Goal: Task Accomplishment & Management: Manage account settings

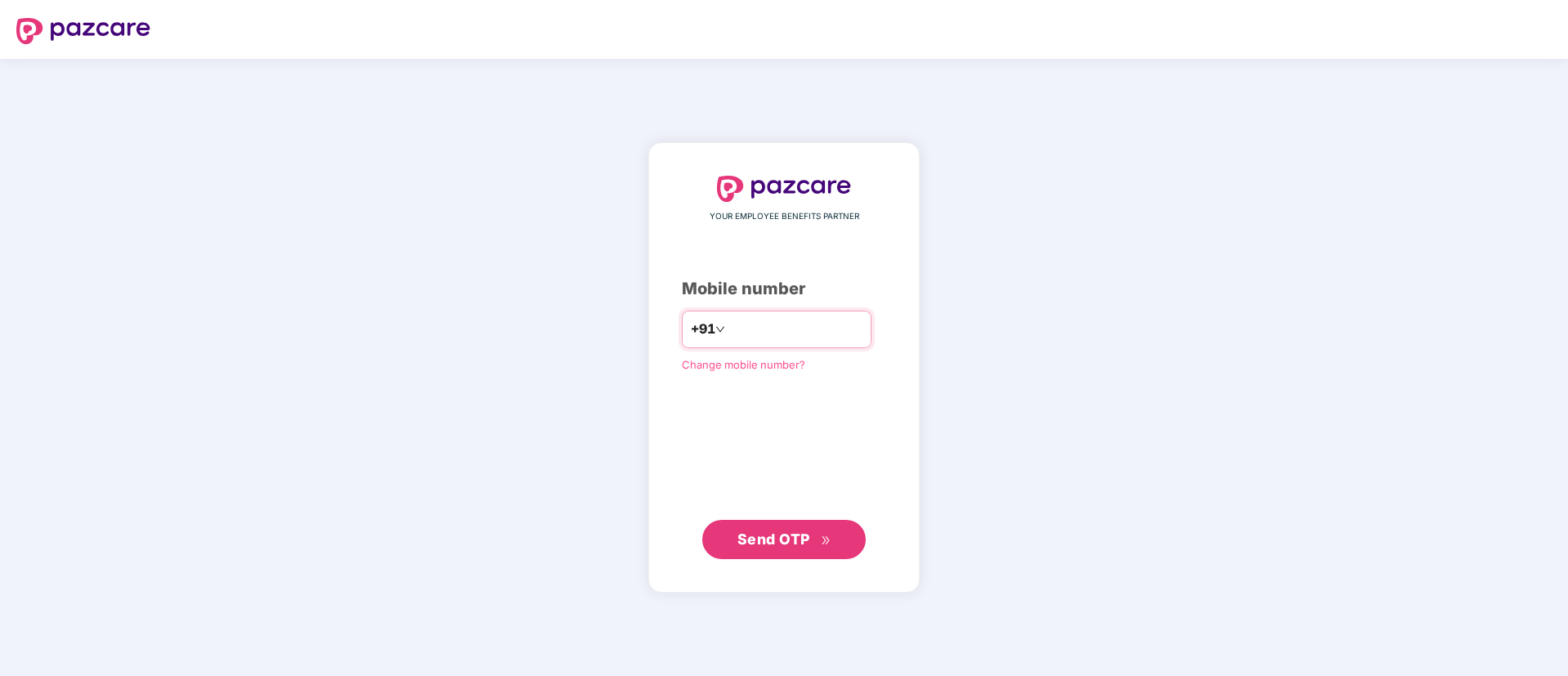
type input "**********"
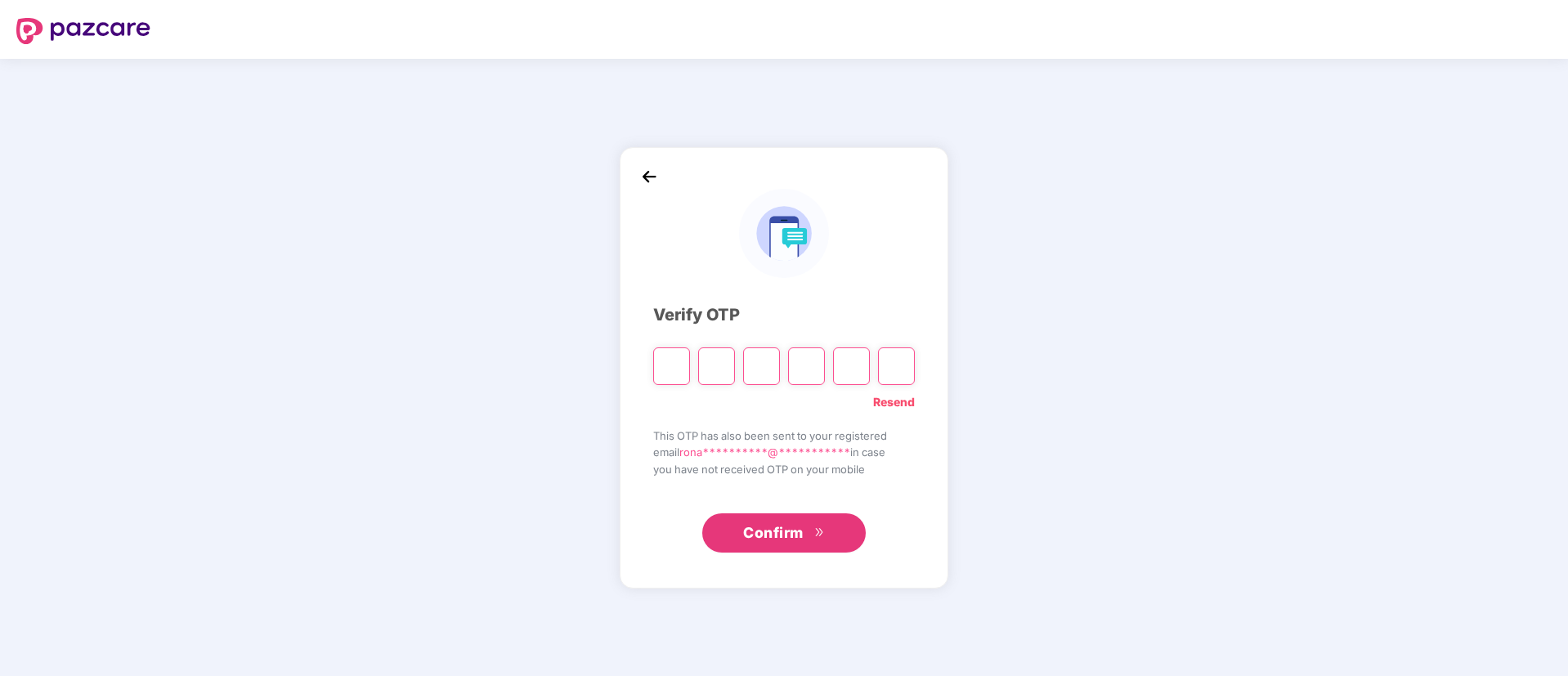
type input "*"
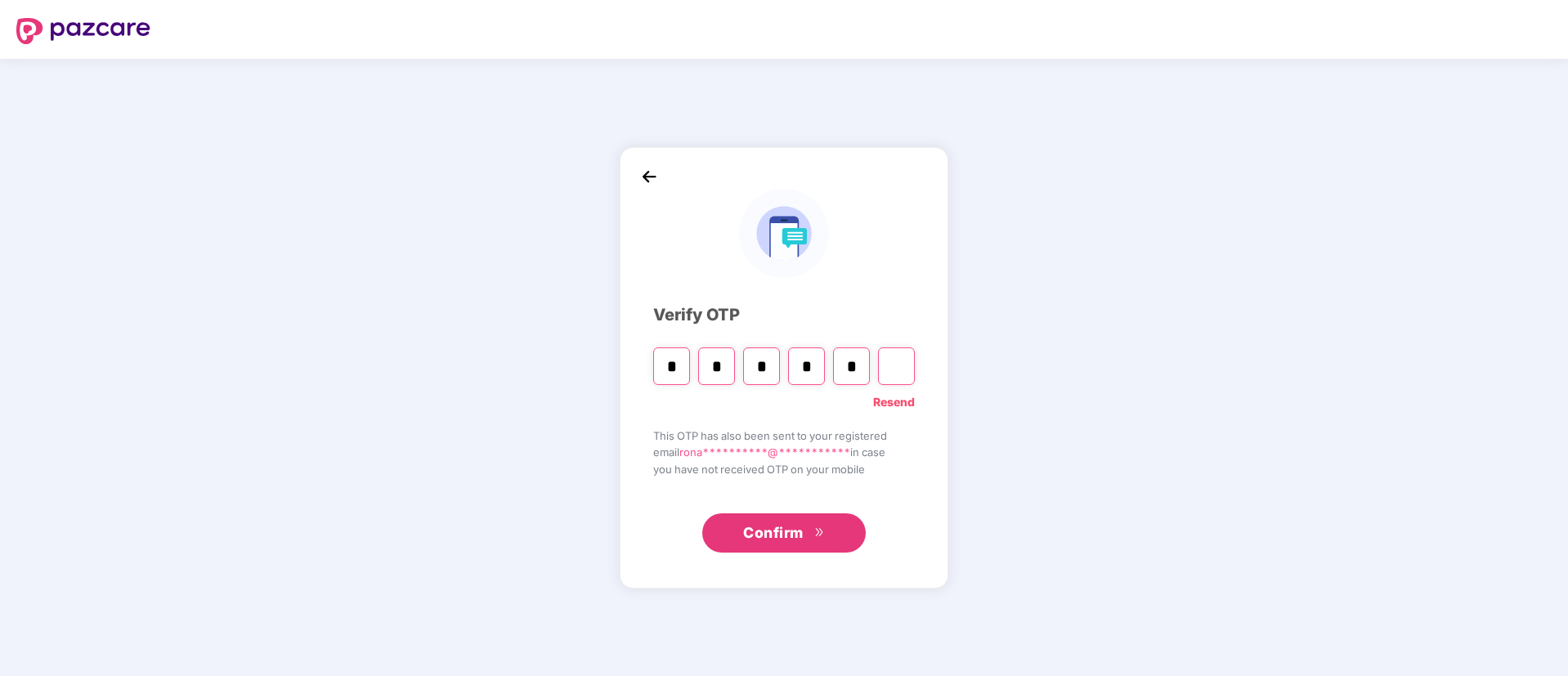
type input "*"
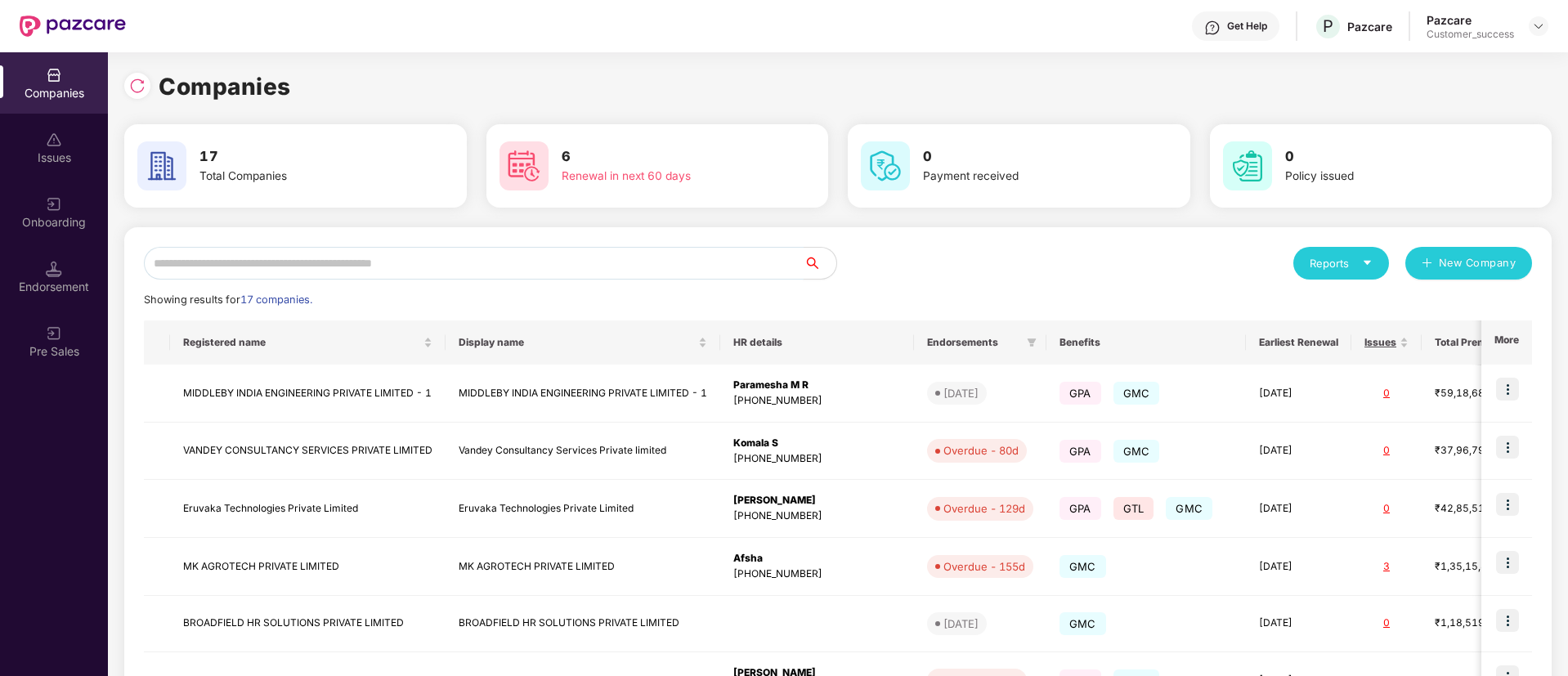
click at [332, 263] on input "text" at bounding box center [473, 264] width 659 height 33
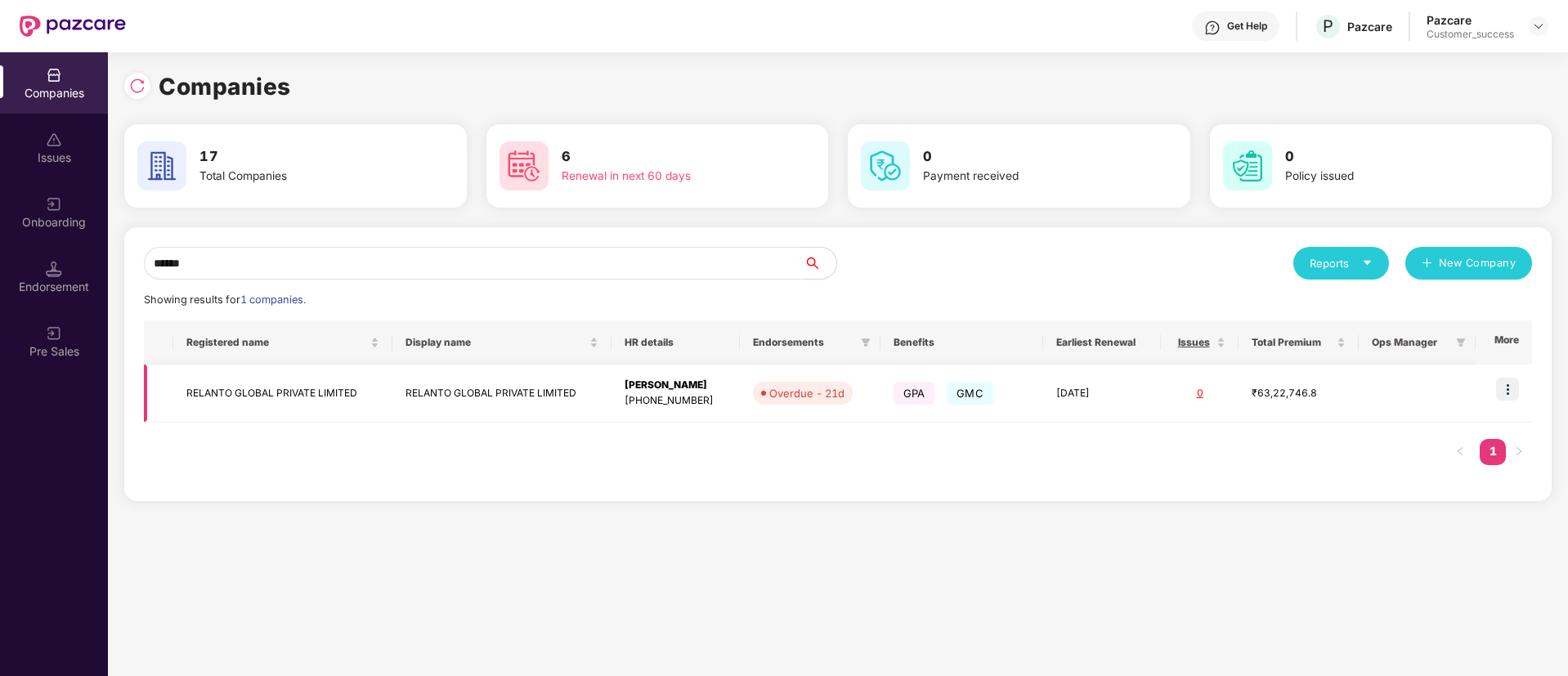
type input "******"
click at [1512, 393] on img at bounding box center [1508, 389] width 23 height 23
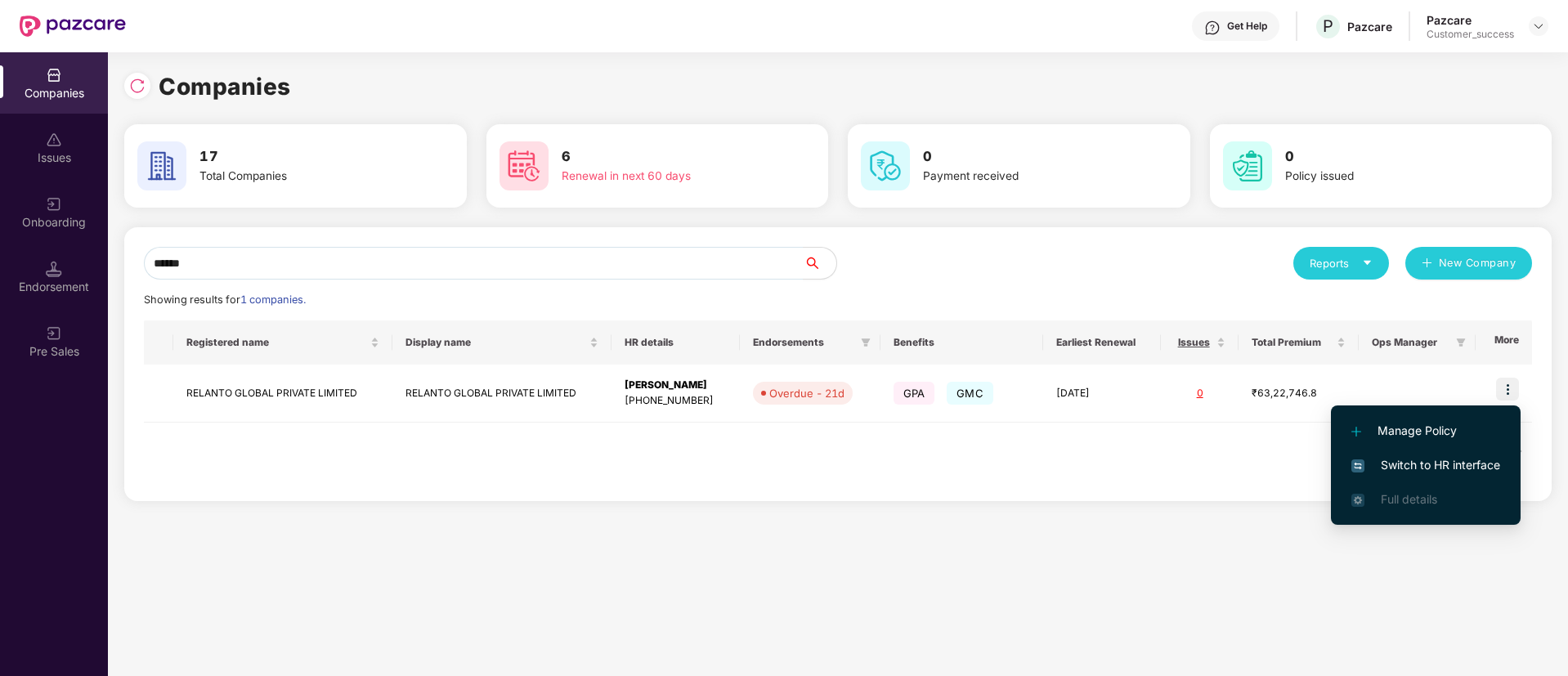
click at [1440, 461] on span "Switch to HR interface" at bounding box center [1425, 465] width 149 height 18
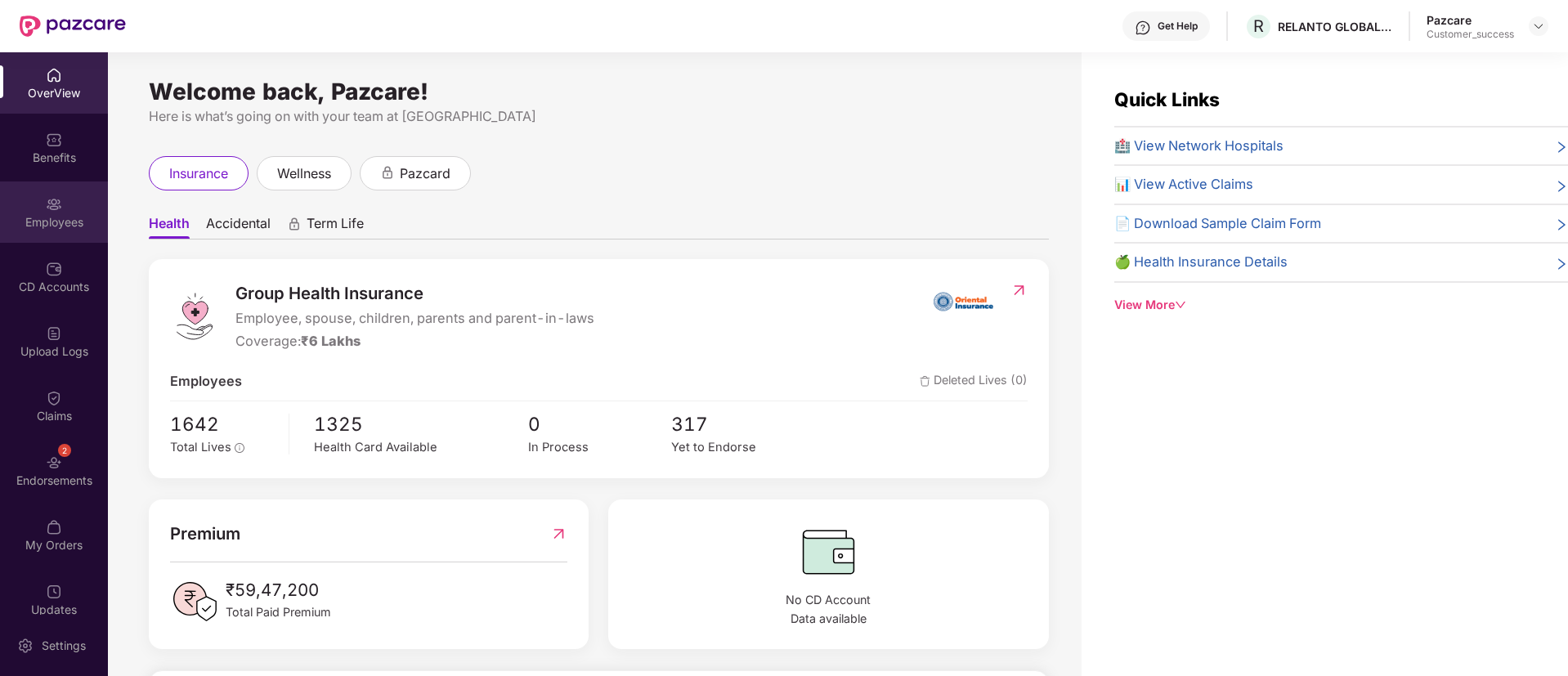
click at [49, 220] on div "Employees" at bounding box center [53, 222] width 108 height 17
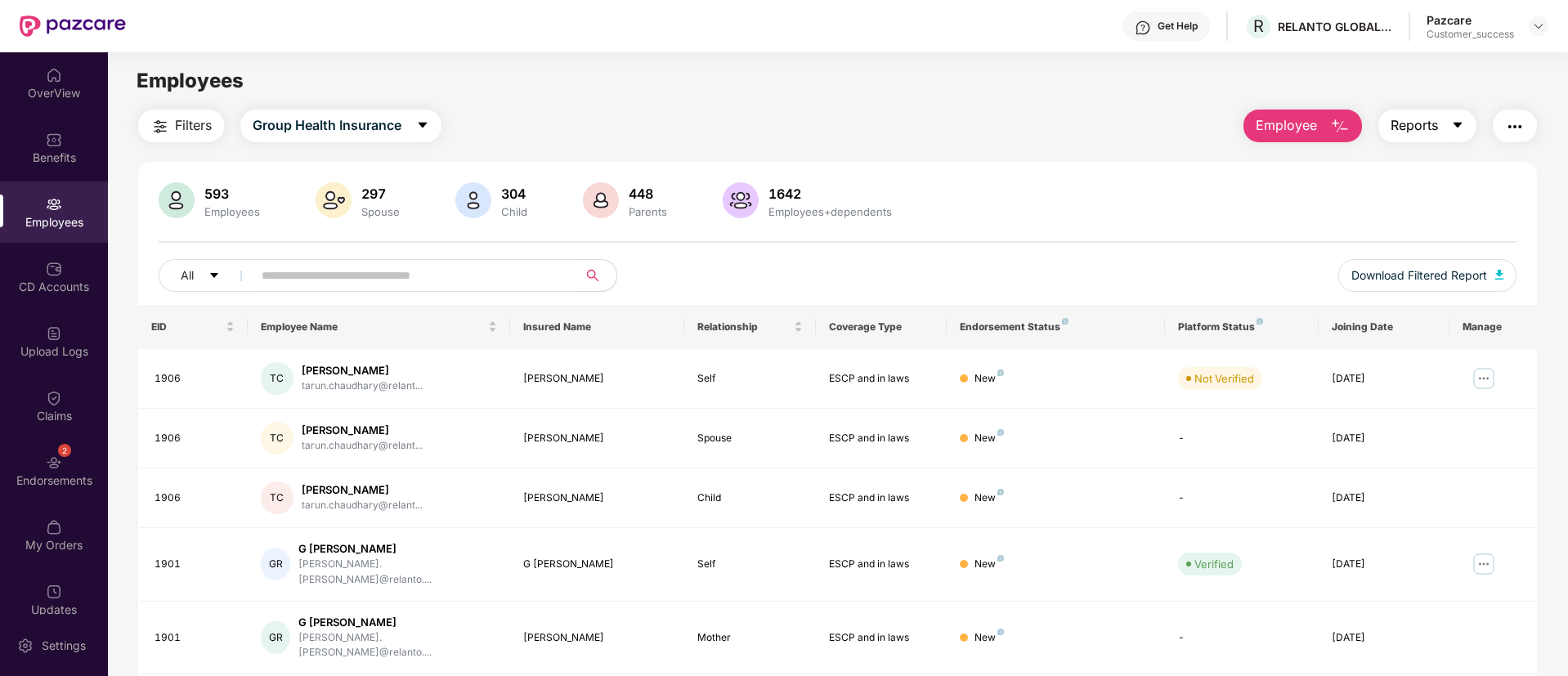
click at [1464, 136] on button "Reports" at bounding box center [1427, 126] width 98 height 33
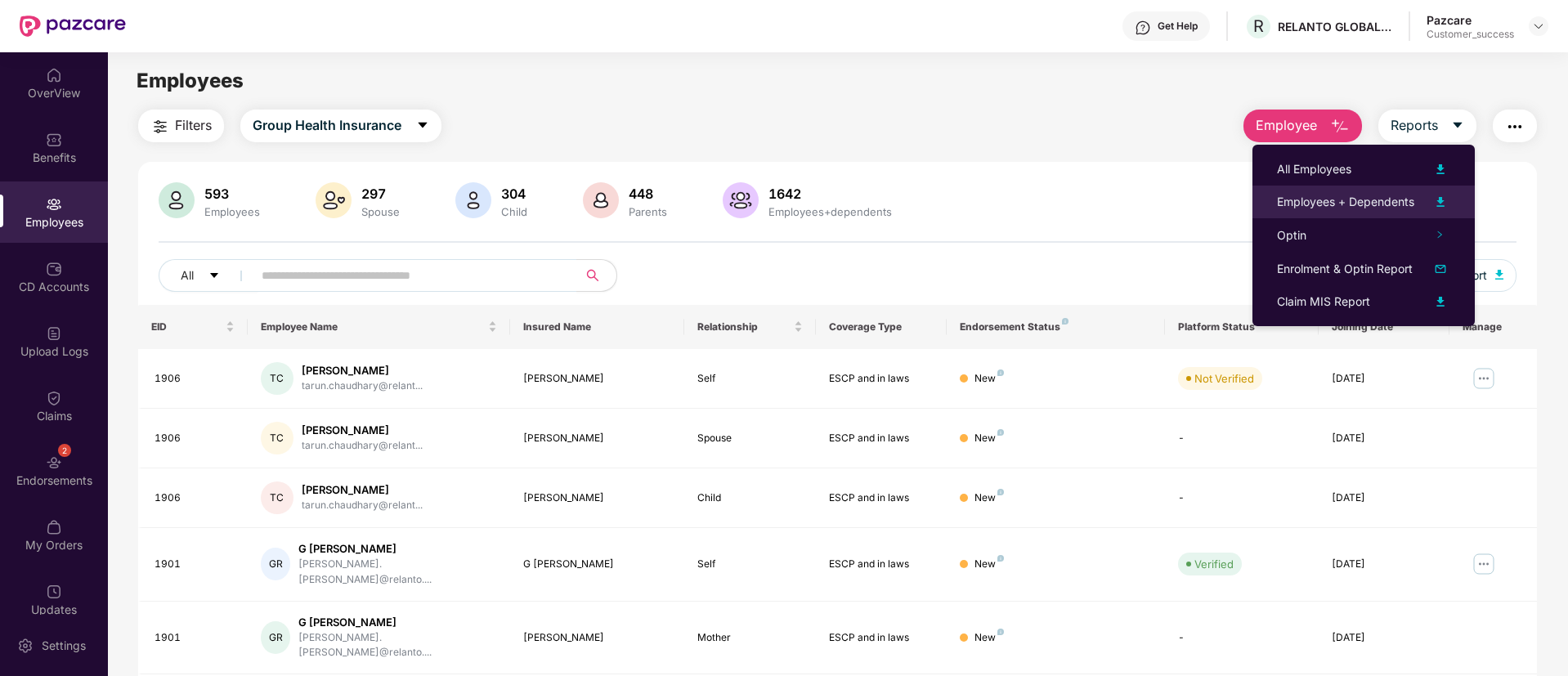
click at [1444, 189] on li "Employees + Dependents" at bounding box center [1363, 202] width 223 height 33
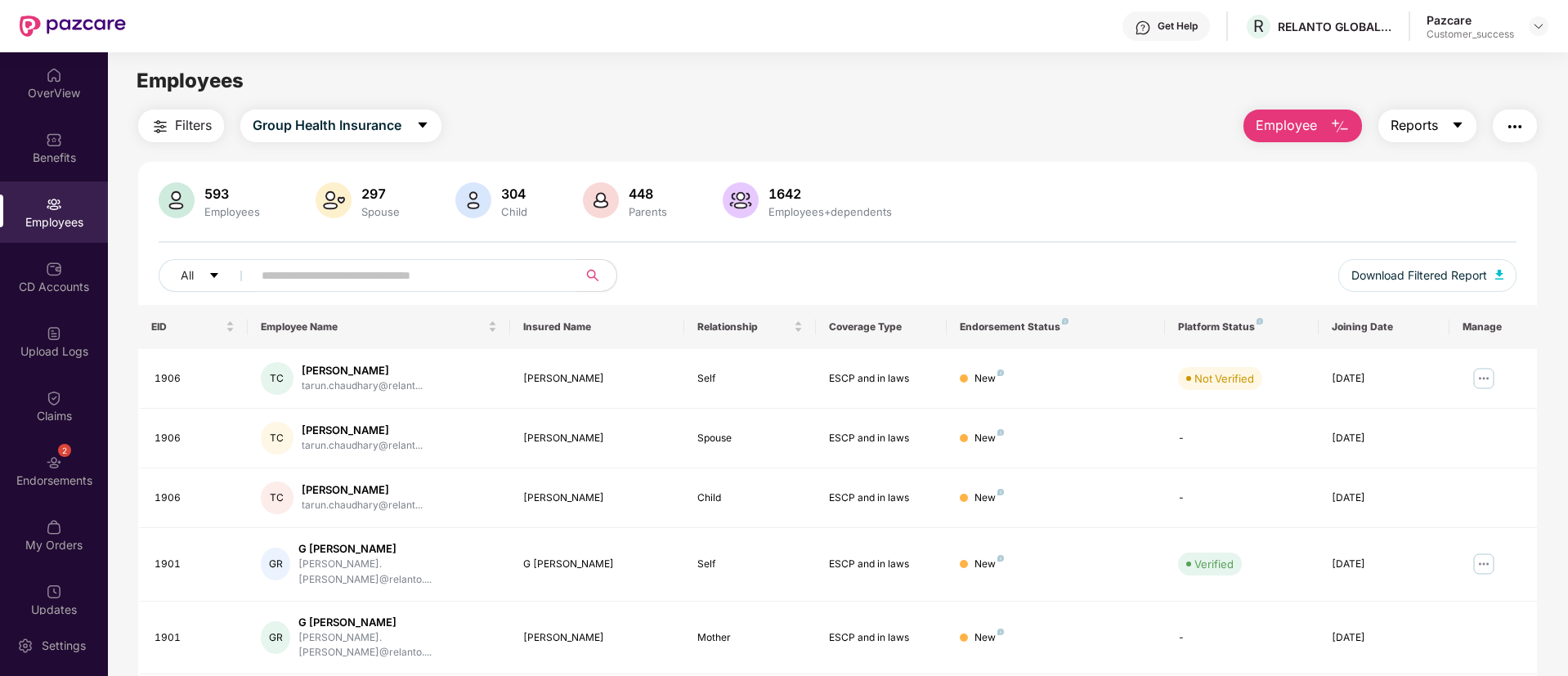
click at [1462, 127] on icon "caret-down" at bounding box center [1456, 125] width 13 height 13
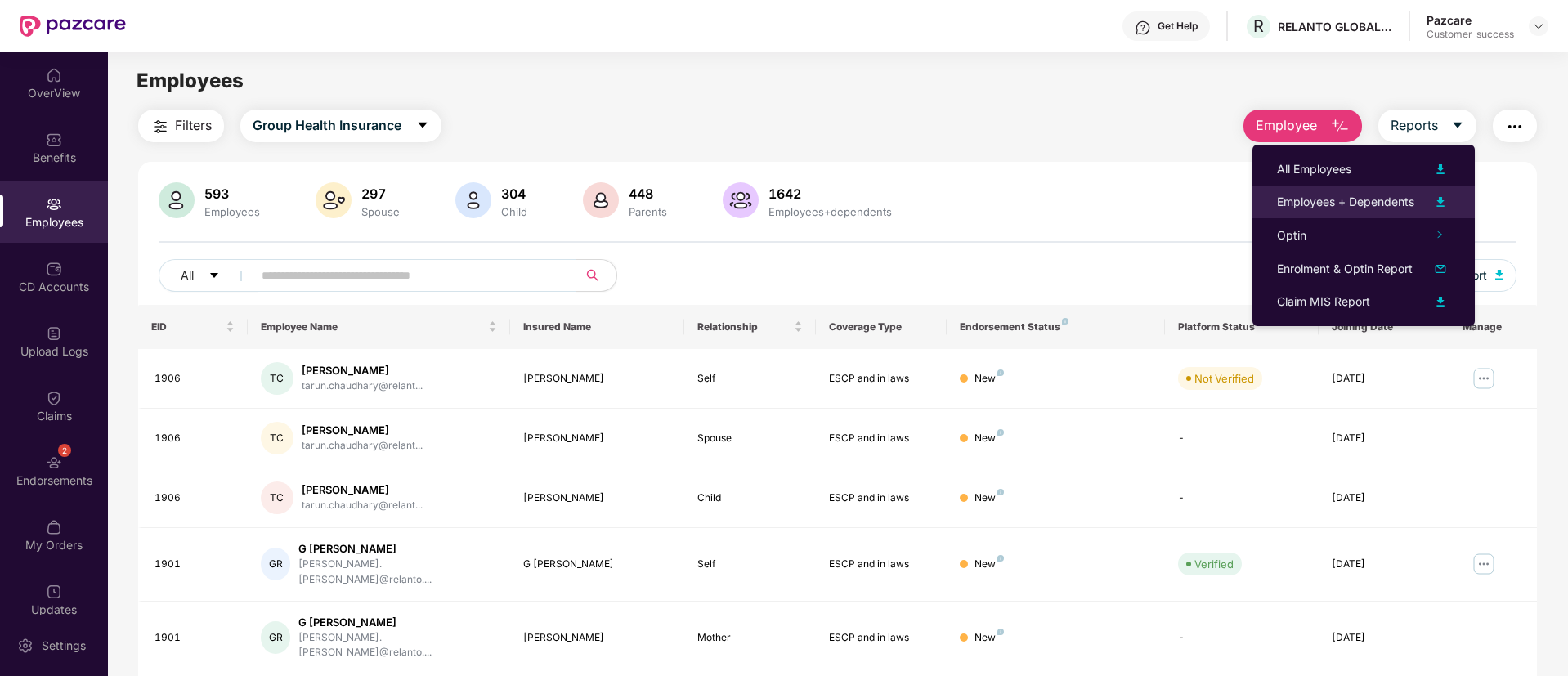
click at [1444, 197] on img at bounding box center [1440, 202] width 19 height 19
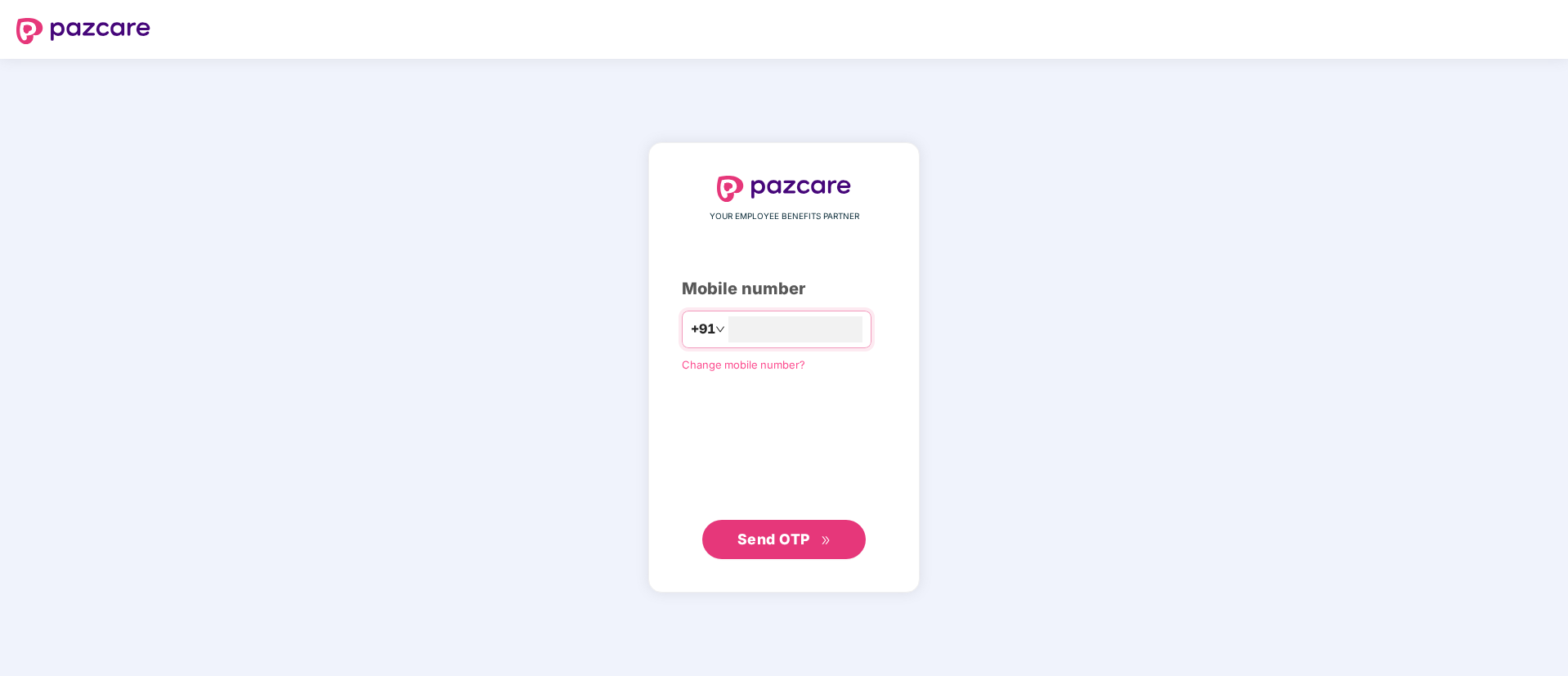
type input "**********"
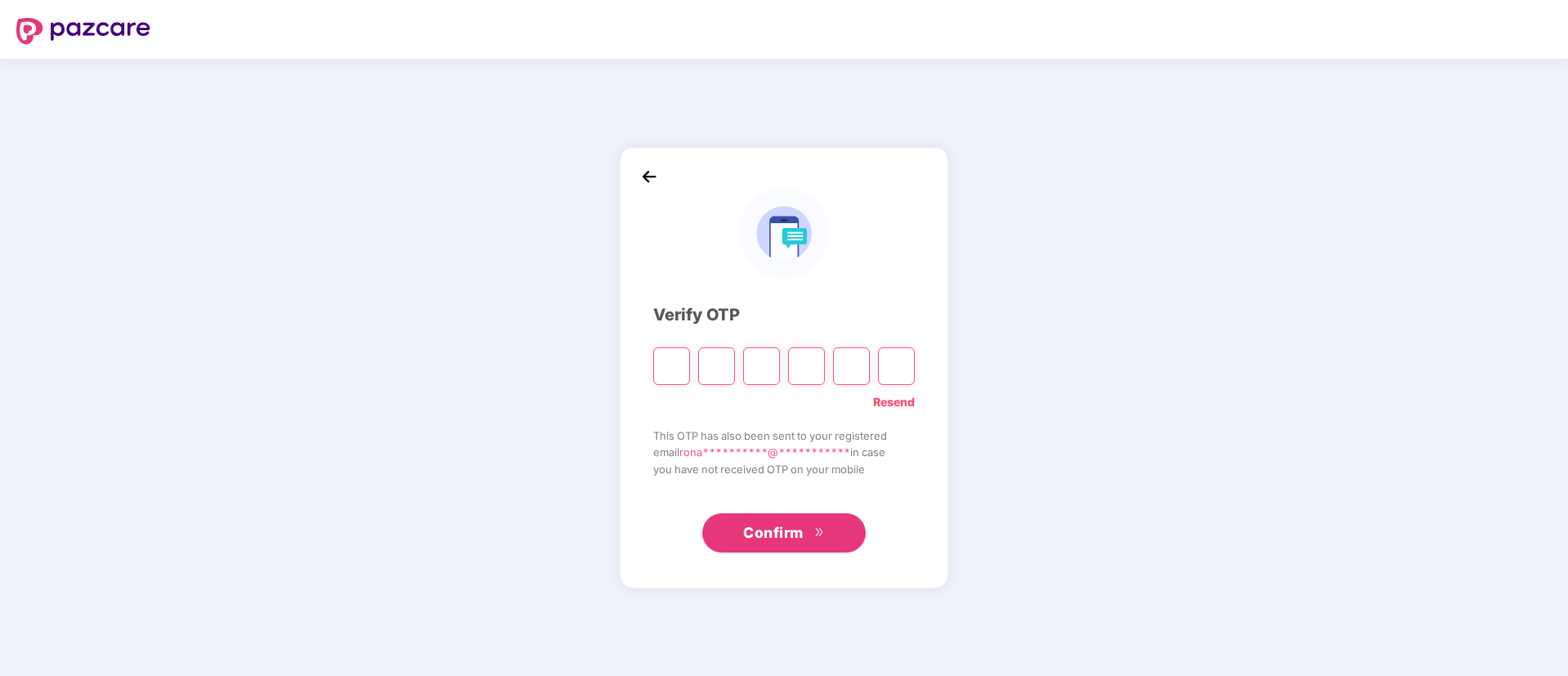
type input "*"
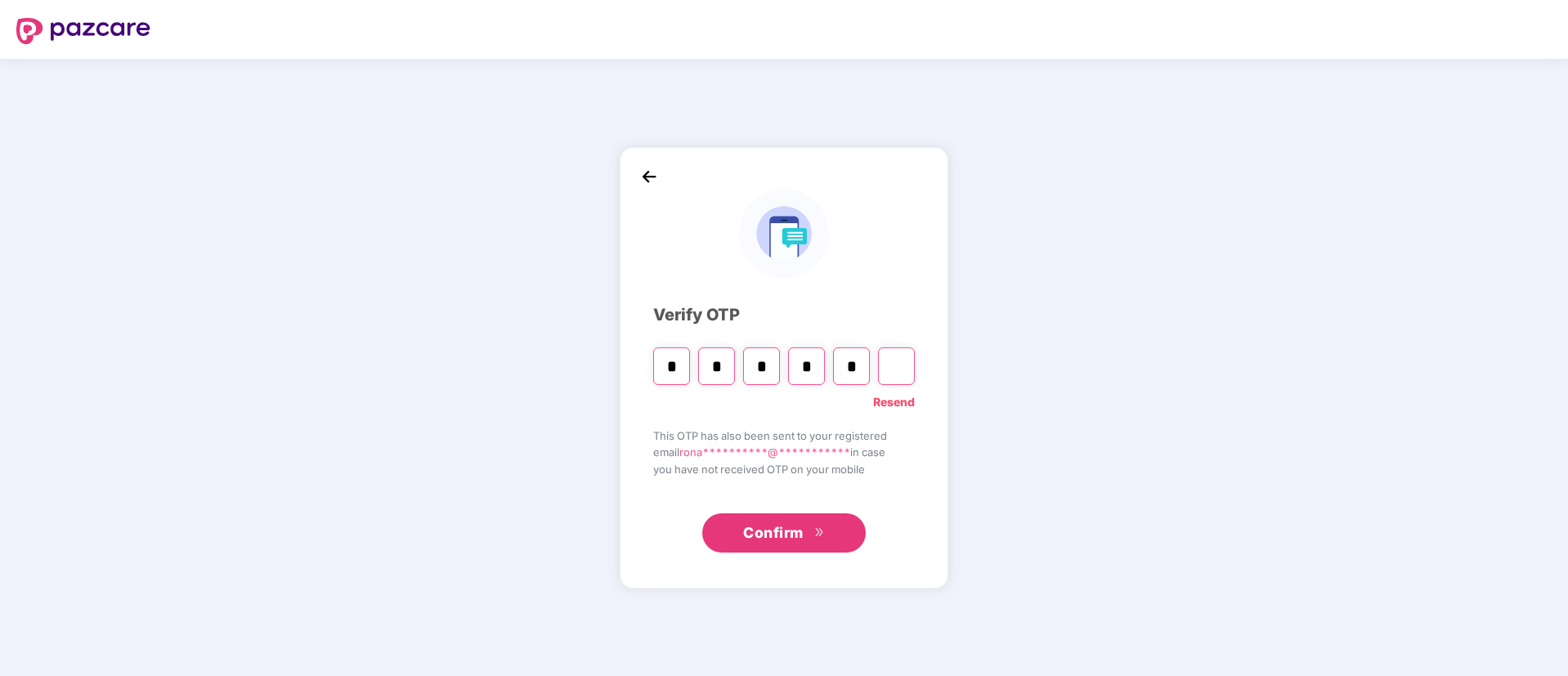
type input "*"
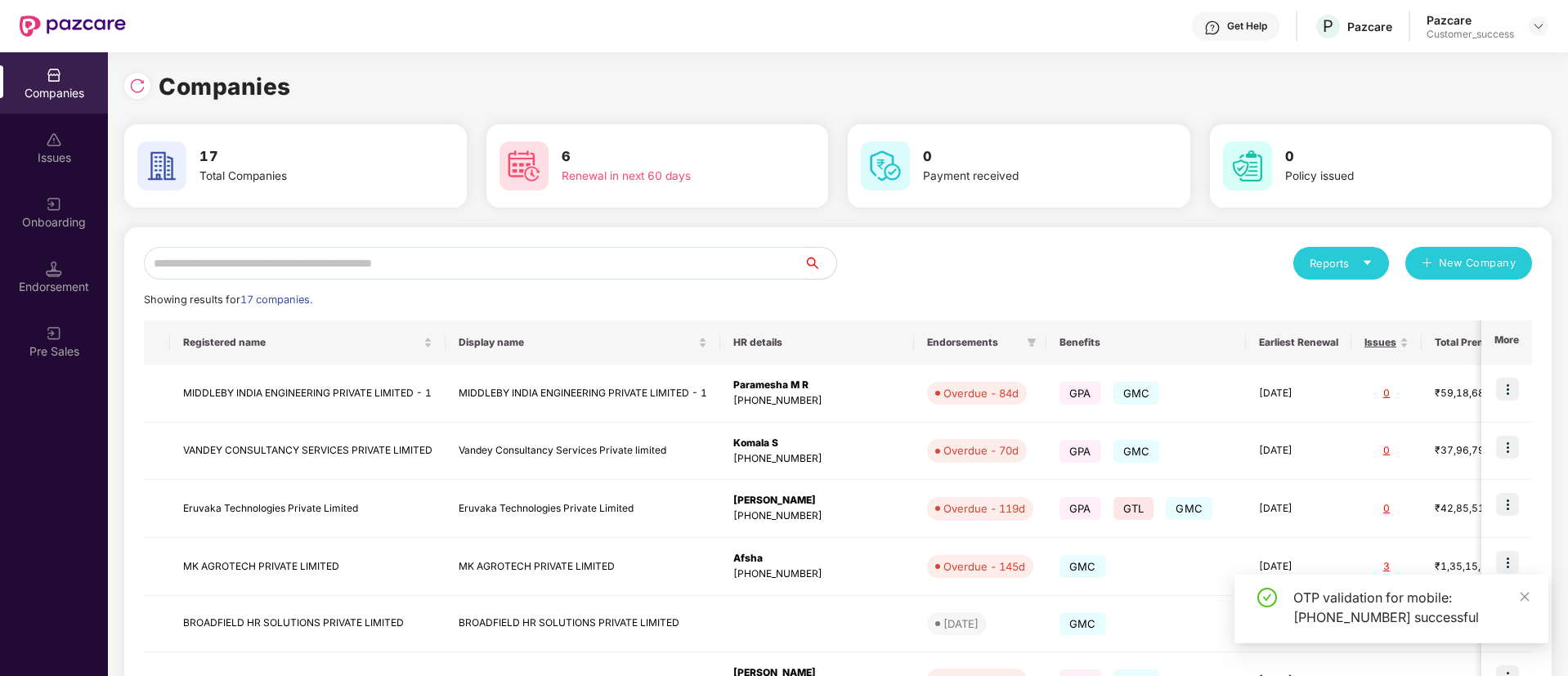
click at [577, 275] on input "text" at bounding box center [473, 264] width 659 height 33
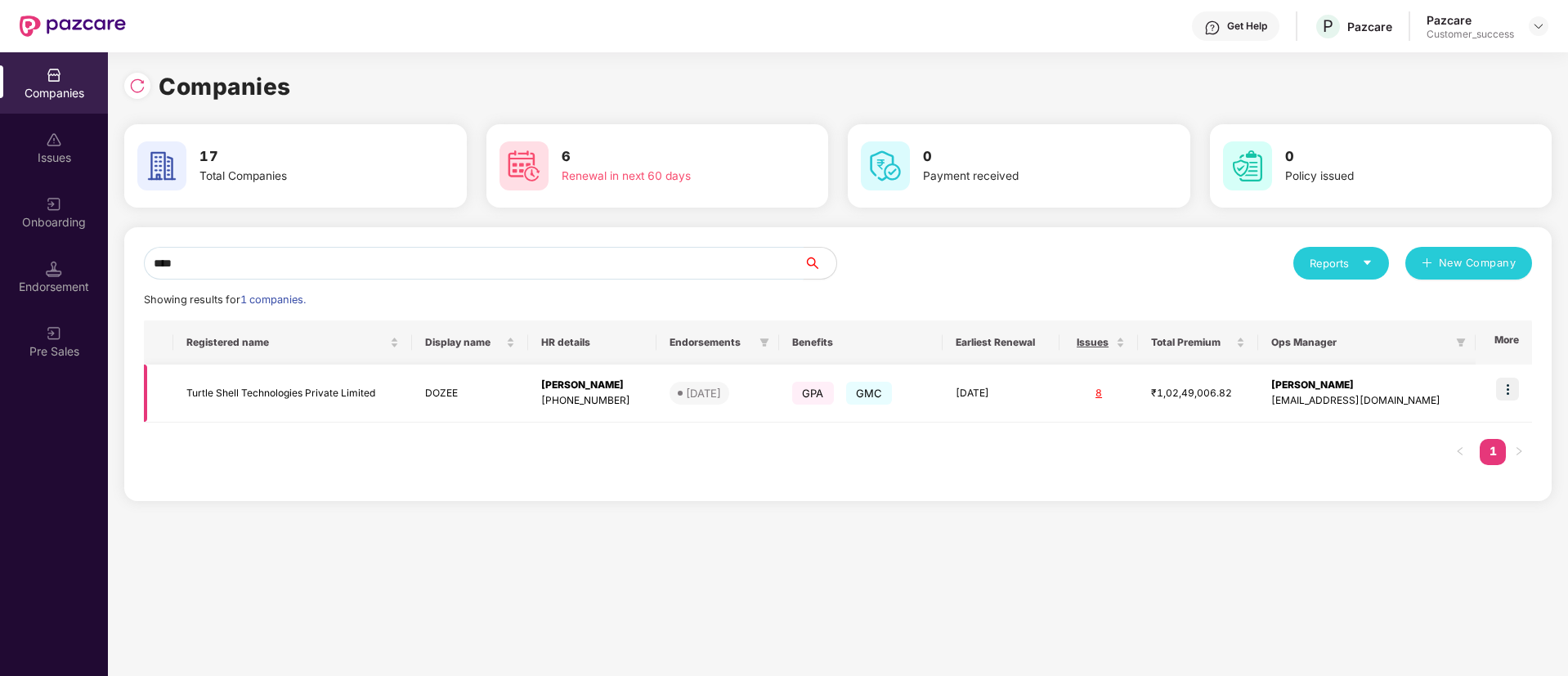
type input "****"
click at [1492, 380] on td at bounding box center [1504, 394] width 56 height 58
click at [1507, 385] on img at bounding box center [1508, 389] width 23 height 23
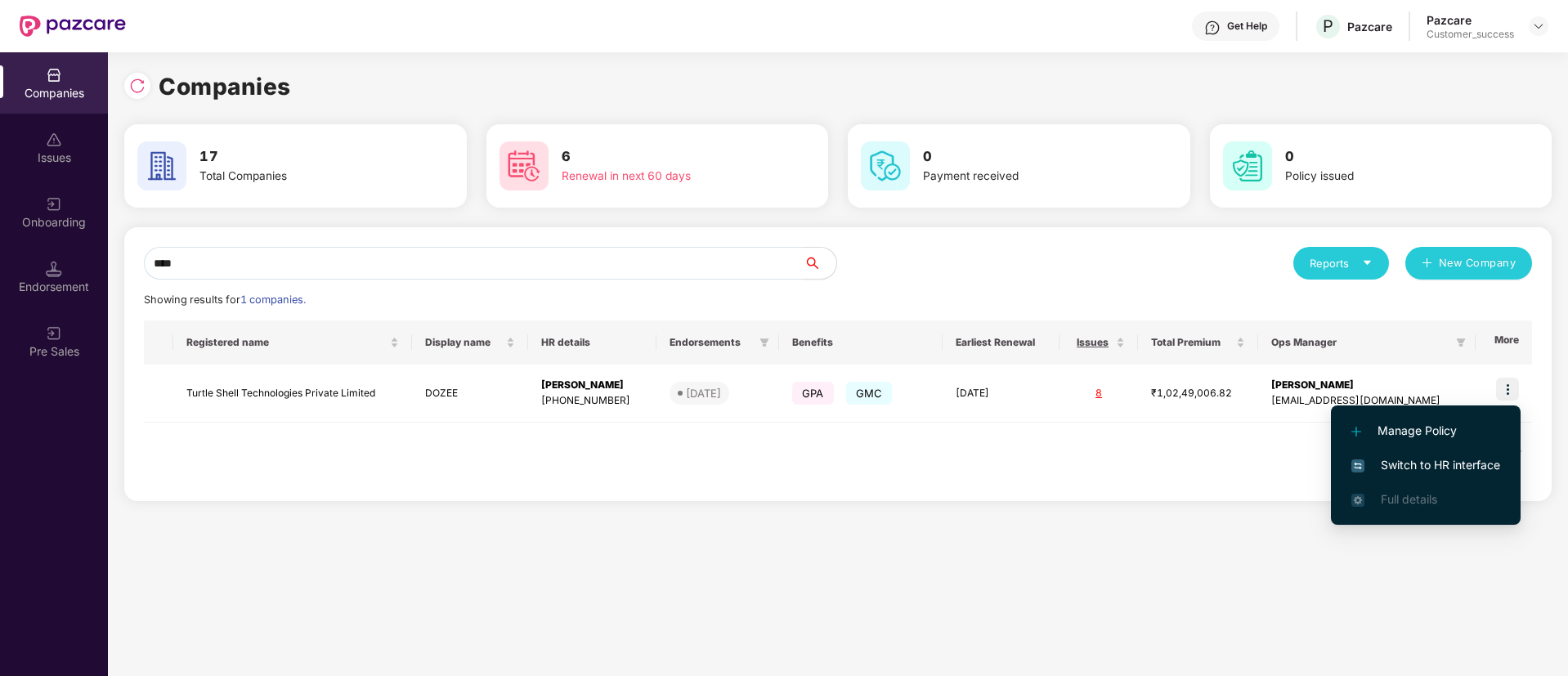
click at [1409, 452] on li "Switch to HR interface" at bounding box center [1425, 465] width 190 height 34
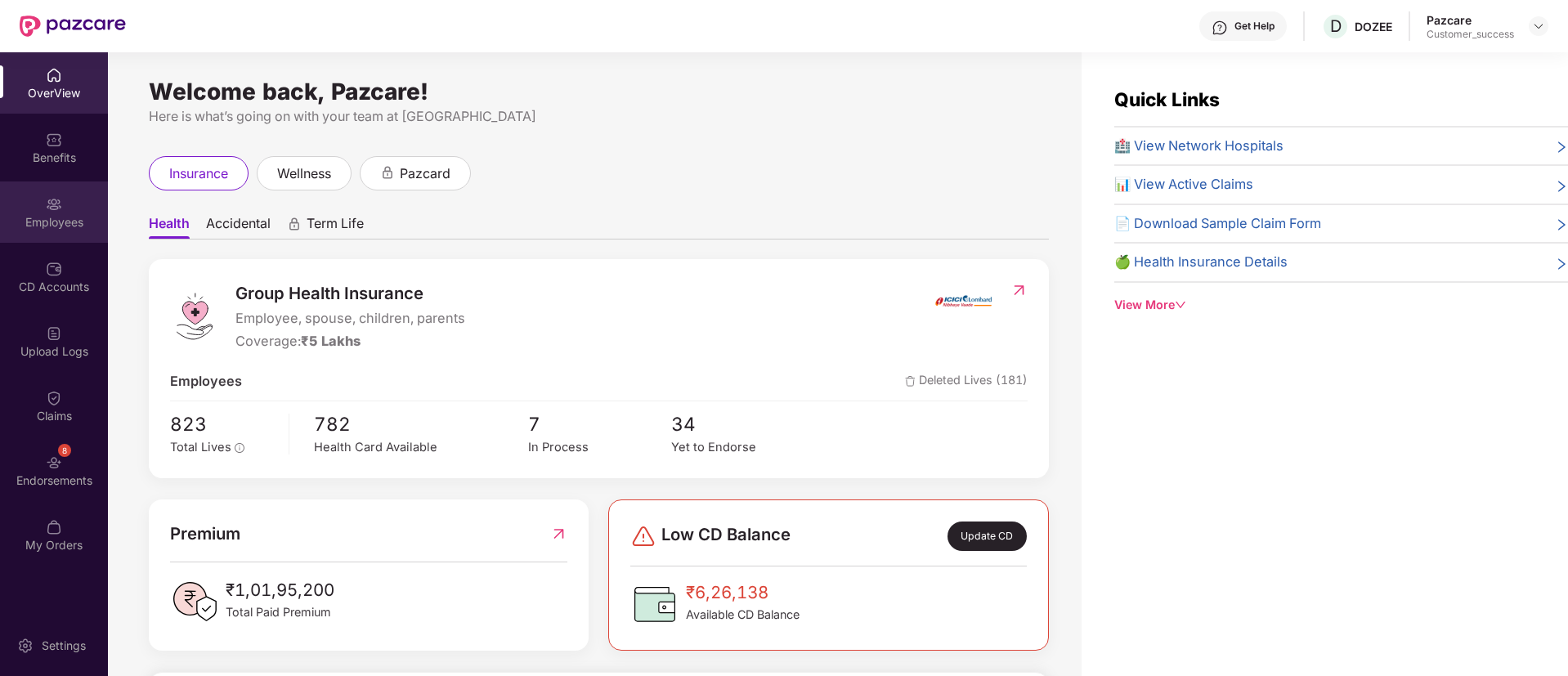
click at [39, 204] on div "Employees" at bounding box center [53, 212] width 108 height 61
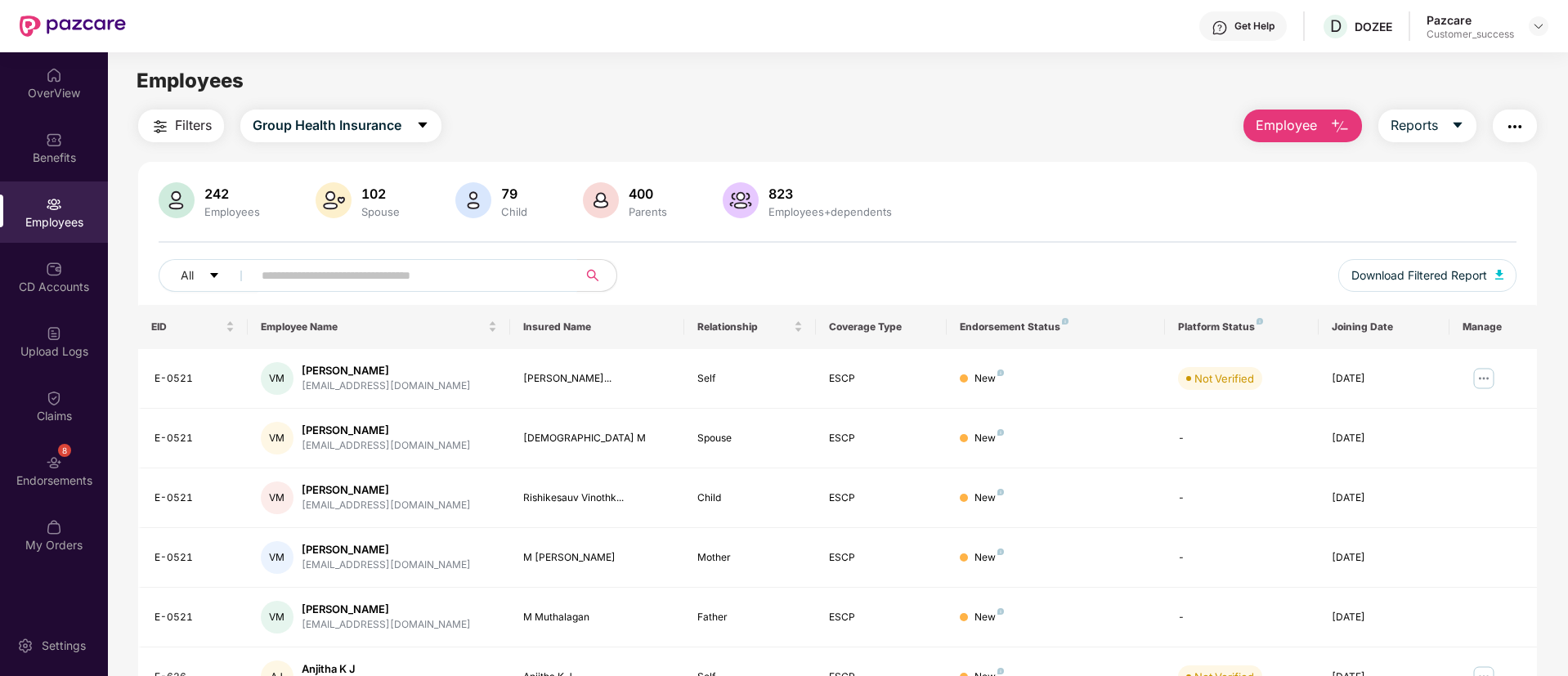
click at [462, 265] on input "text" at bounding box center [408, 275] width 294 height 24
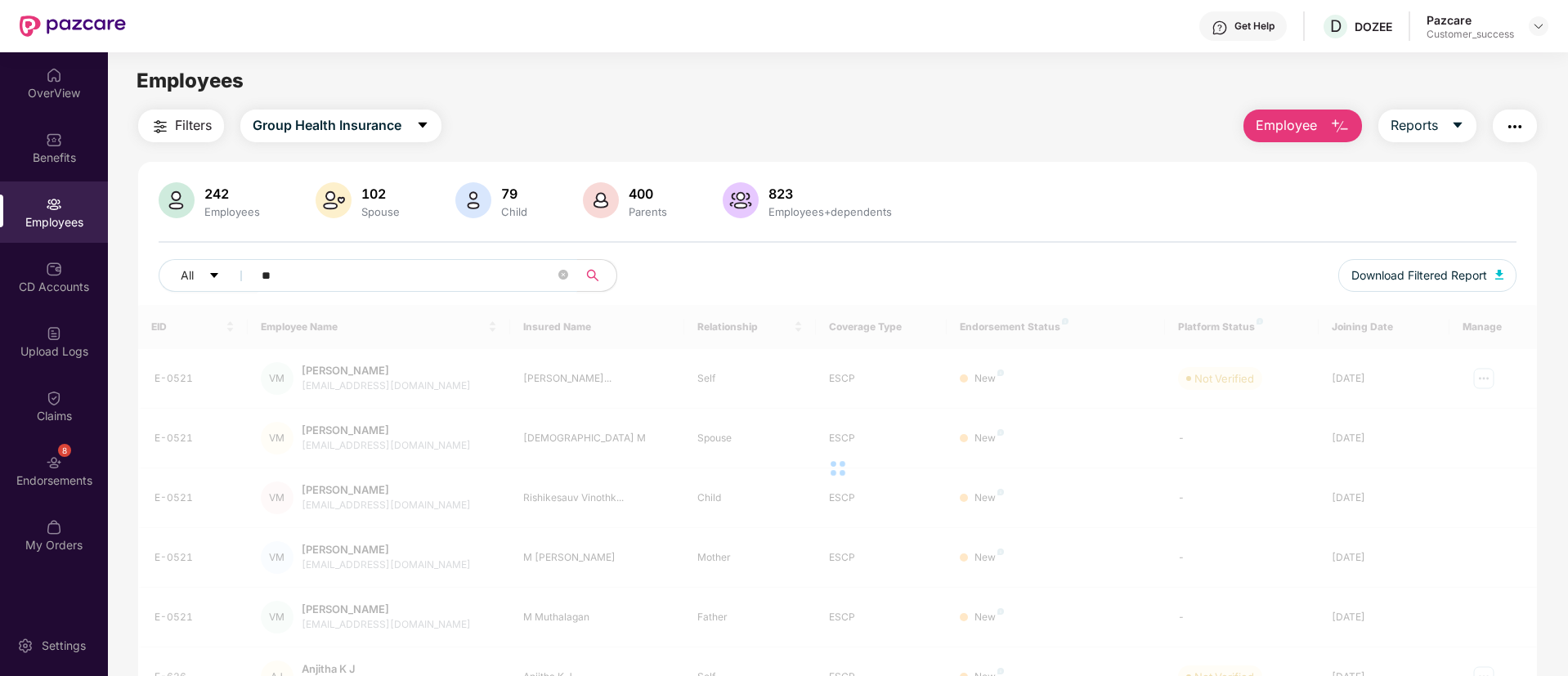
type input "*"
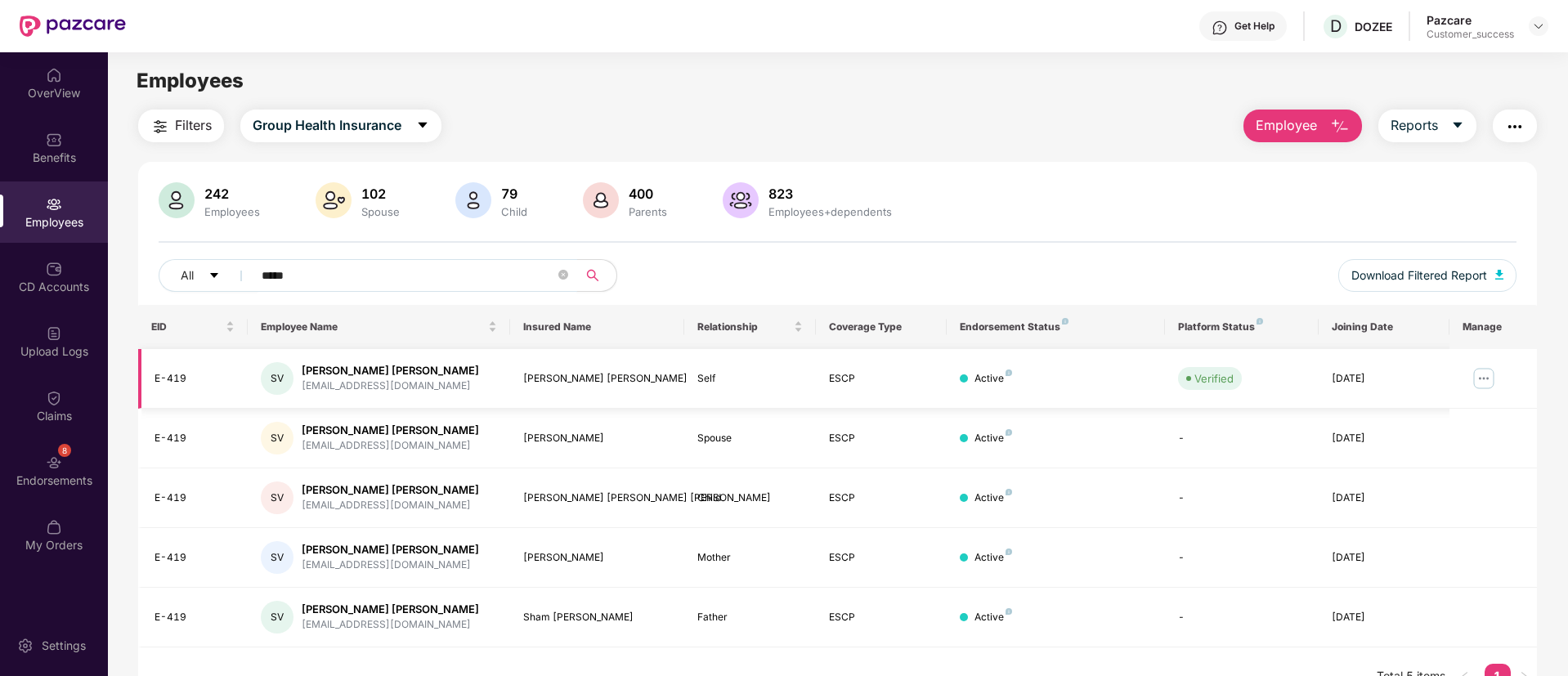
type input "*****"
click at [1481, 375] on img at bounding box center [1483, 378] width 26 height 26
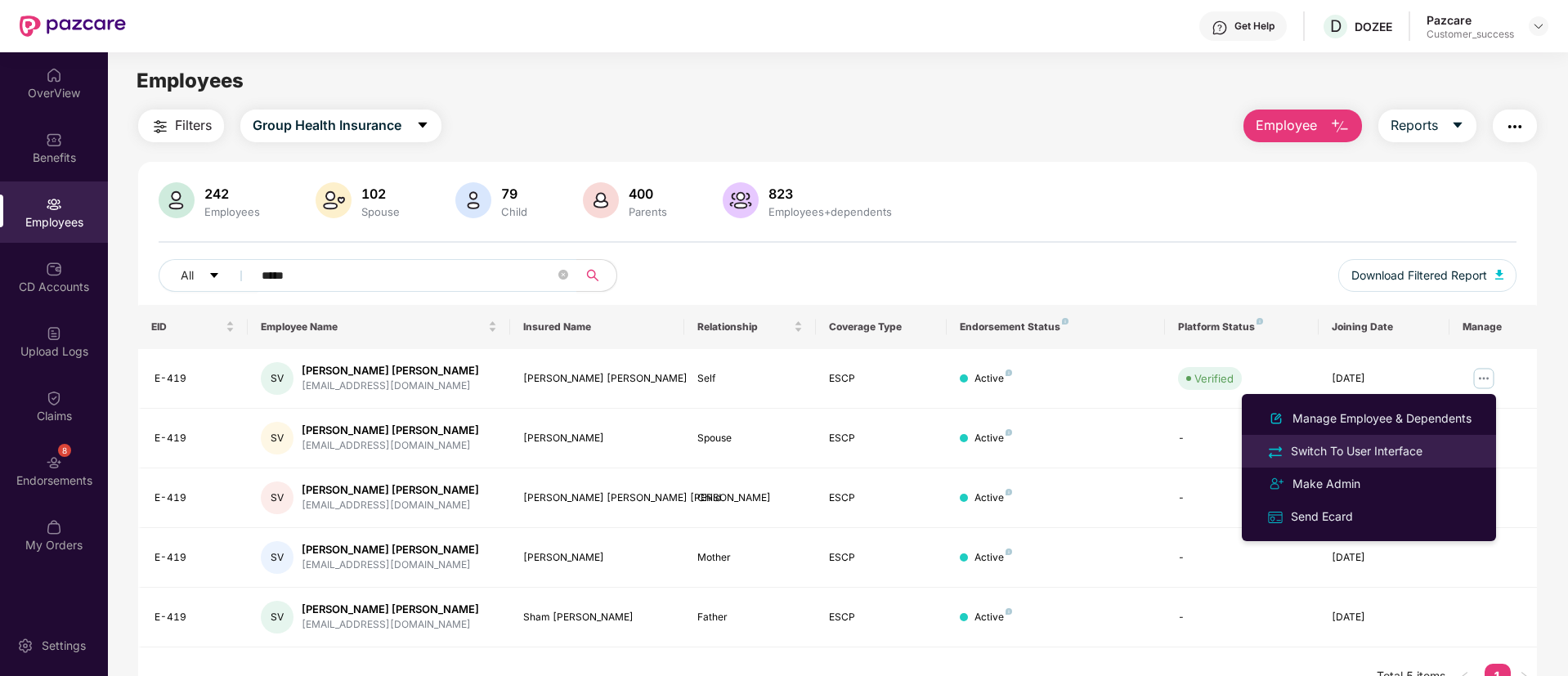
click at [1415, 451] on div "Switch To User Interface" at bounding box center [1356, 451] width 138 height 18
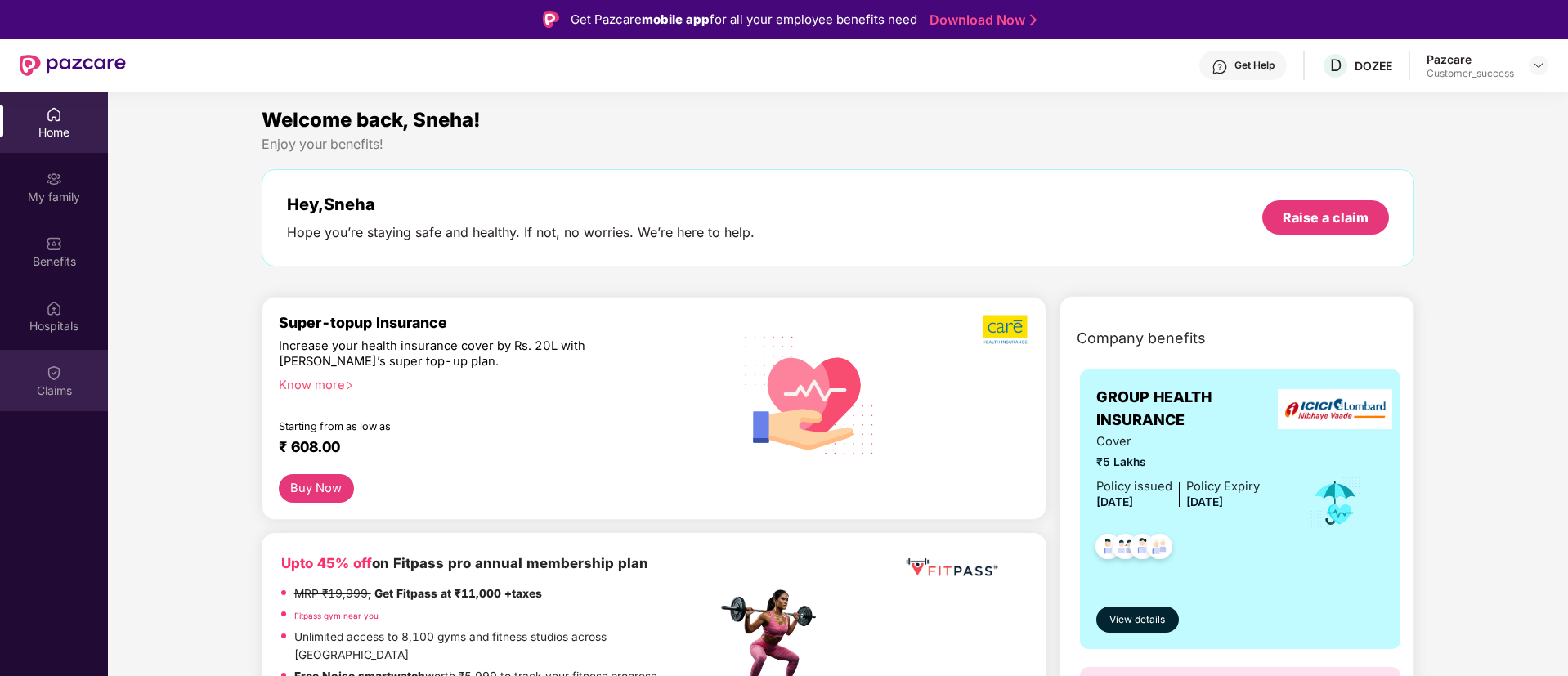
click at [24, 381] on div "Claims" at bounding box center [53, 380] width 108 height 61
